Goal: Information Seeking & Learning: Learn about a topic

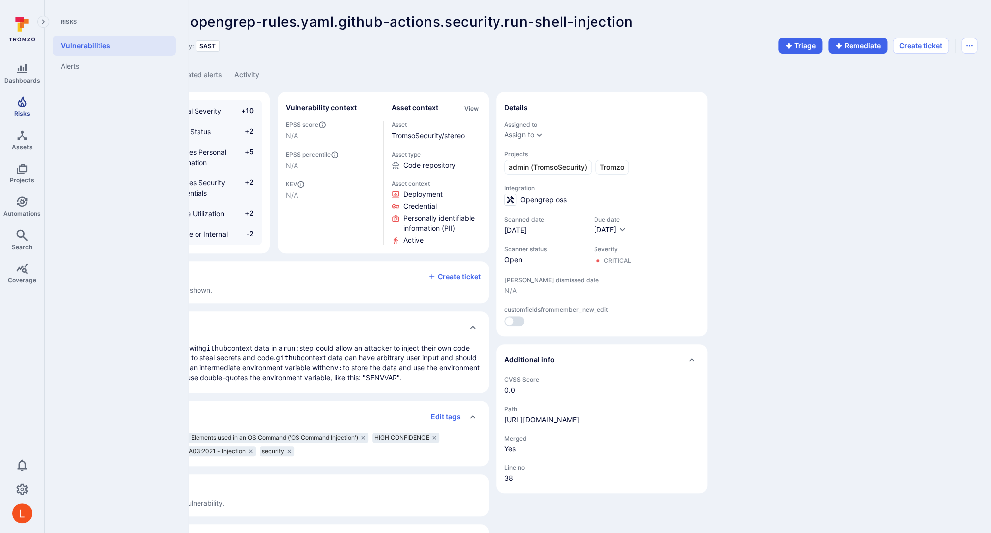
click at [23, 109] on link "Risks" at bounding box center [22, 106] width 44 height 29
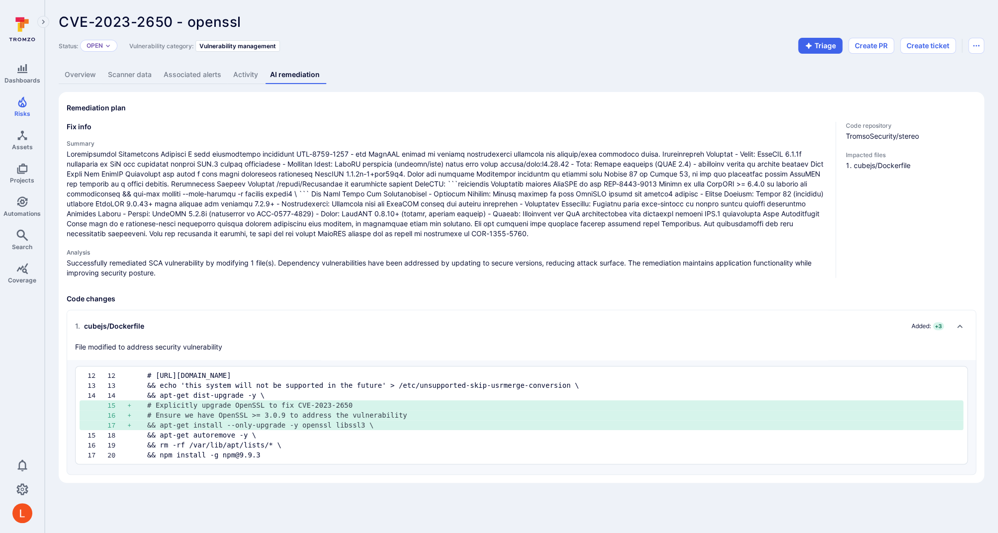
click at [325, 219] on span at bounding box center [447, 194] width 761 height 90
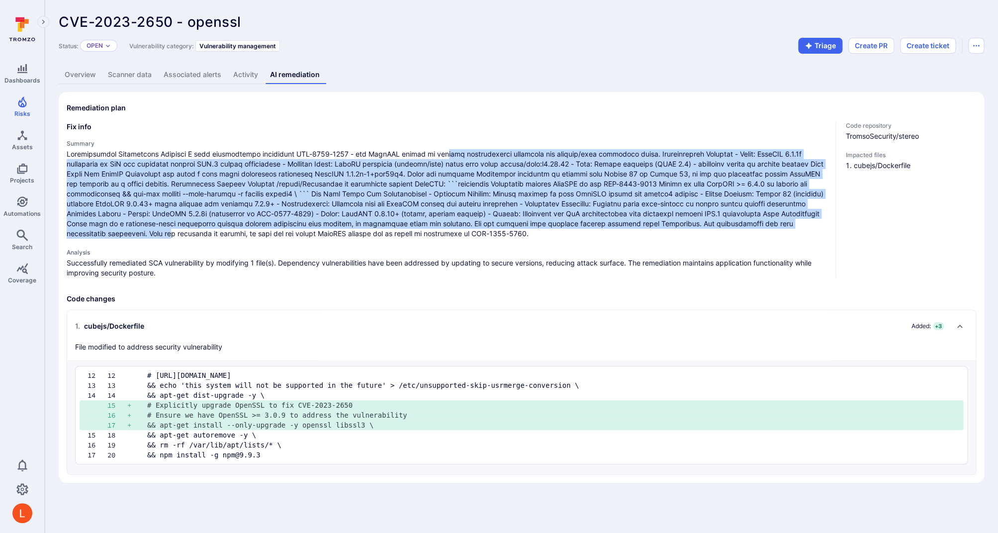
drag, startPoint x: 438, startPoint y: 157, endPoint x: 790, endPoint y: 225, distance: 358.3
click at [790, 225] on span at bounding box center [447, 194] width 761 height 90
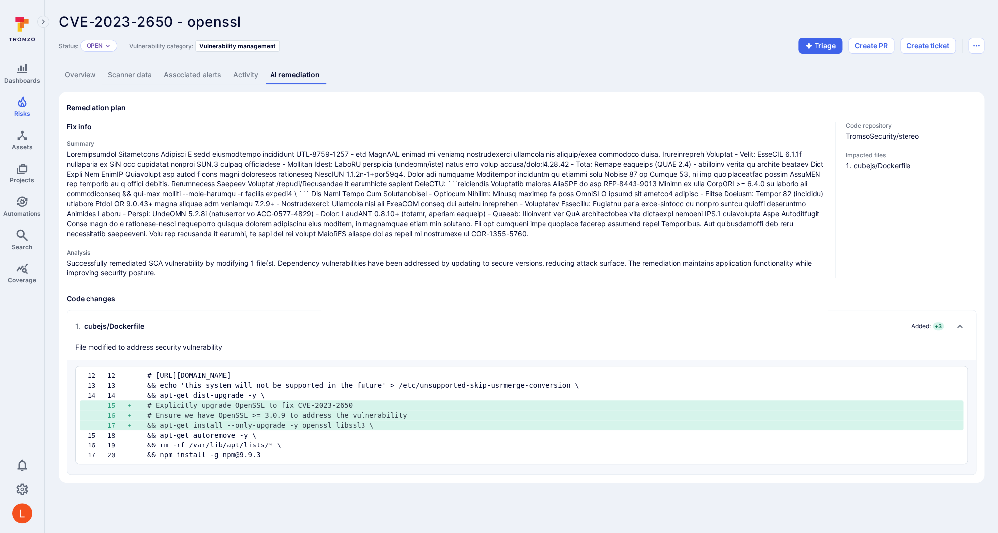
click at [688, 254] on h4 "Analysis" at bounding box center [447, 252] width 761 height 7
drag, startPoint x: 289, startPoint y: 266, endPoint x: 499, endPoint y: 266, distance: 209.9
click at [499, 266] on p "Successfully remediated SCA vulnerability by modifying 1 file(s). Dependency vu…" at bounding box center [447, 268] width 761 height 20
click at [525, 267] on p "Successfully remediated SCA vulnerability by modifying 1 file(s). Dependency vu…" at bounding box center [447, 268] width 761 height 20
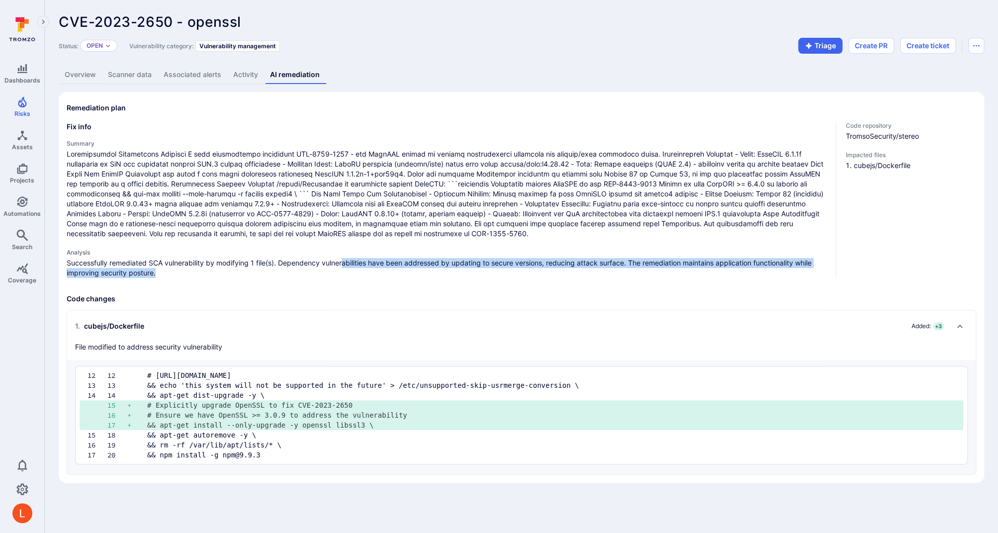
drag, startPoint x: 345, startPoint y: 265, endPoint x: 815, endPoint y: 271, distance: 470.1
click at [815, 271] on p "Successfully remediated SCA vulnerability by modifying 1 file(s). Dependency vu…" at bounding box center [447, 268] width 761 height 20
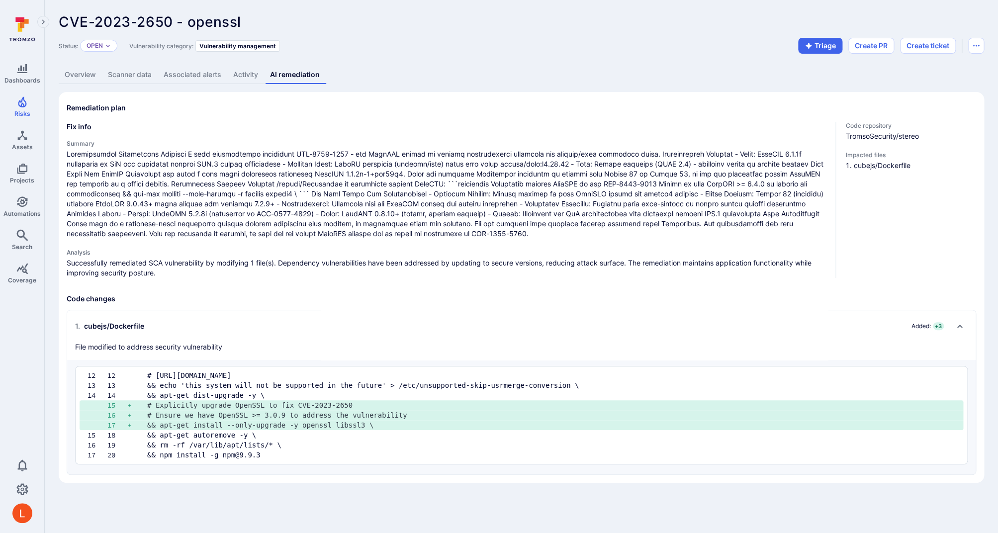
click at [702, 278] on div "Fix info Summary Analysis Successfully remediated SCA vulnerability by modifyin…" at bounding box center [522, 298] width 910 height 353
click at [762, 262] on p "Successfully remediated SCA vulnerability by modifying 1 file(s). Dependency vu…" at bounding box center [447, 268] width 761 height 20
click at [610, 261] on p "Successfully remediated SCA vulnerability by modifying 1 file(s). Dependency vu…" at bounding box center [447, 268] width 761 height 20
